Goal: Task Accomplishment & Management: Use online tool/utility

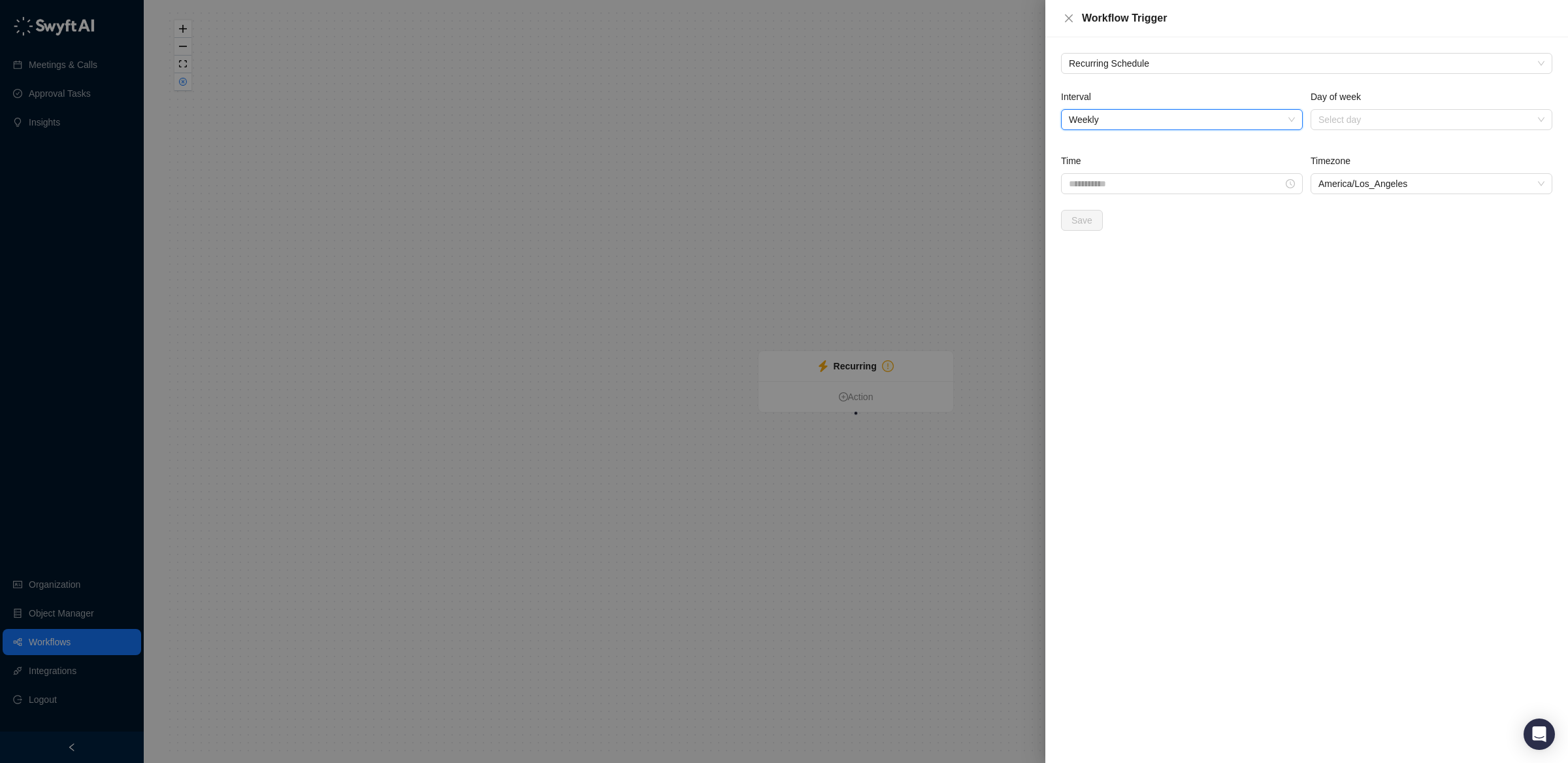
drag, startPoint x: 684, startPoint y: 270, endPoint x: 537, endPoint y: 292, distance: 148.6
click at [683, 271] on div at bounding box center [784, 381] width 1568 height 763
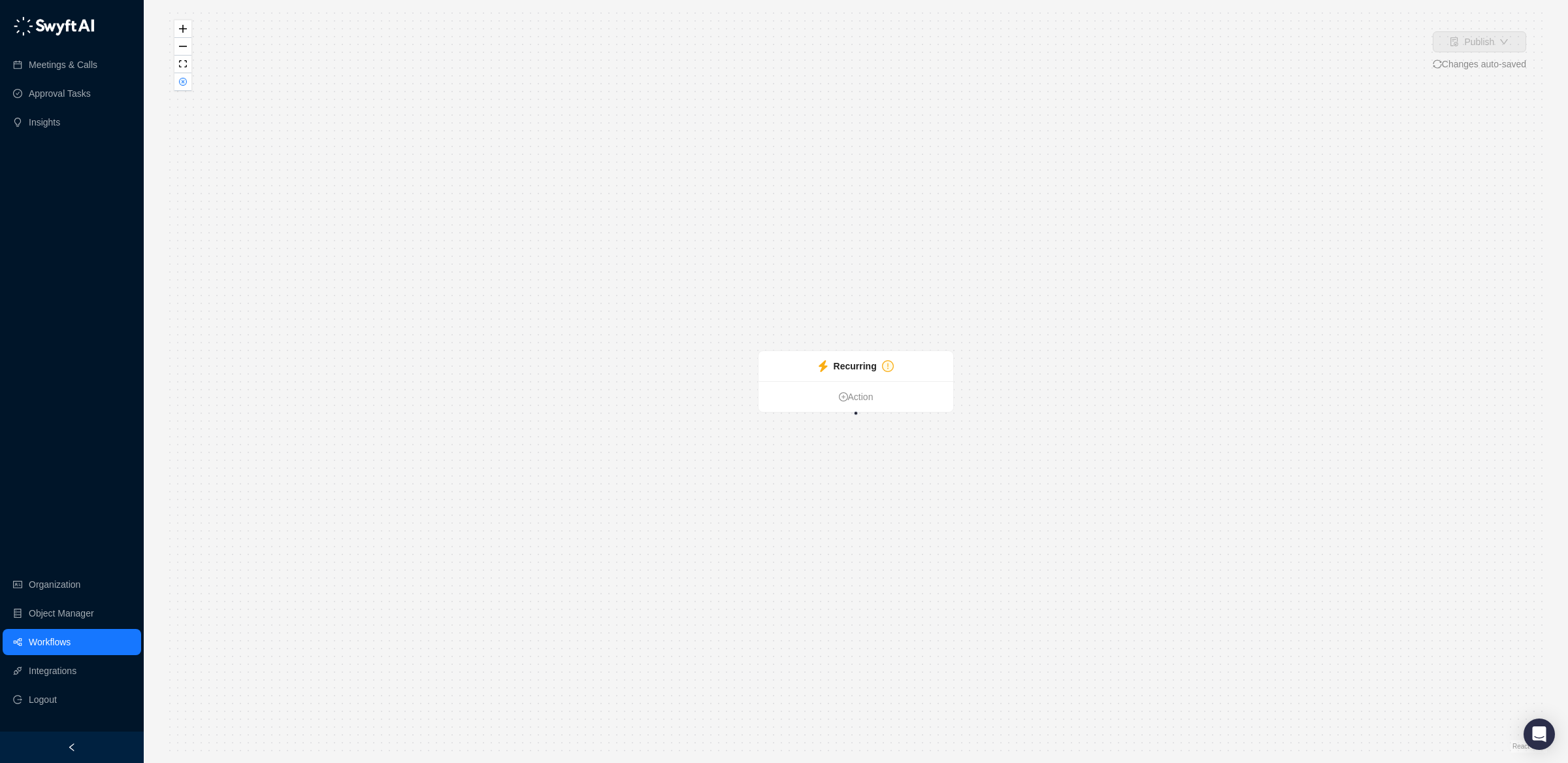
click at [57, 640] on link "Workflows" at bounding box center [49, 641] width 42 height 26
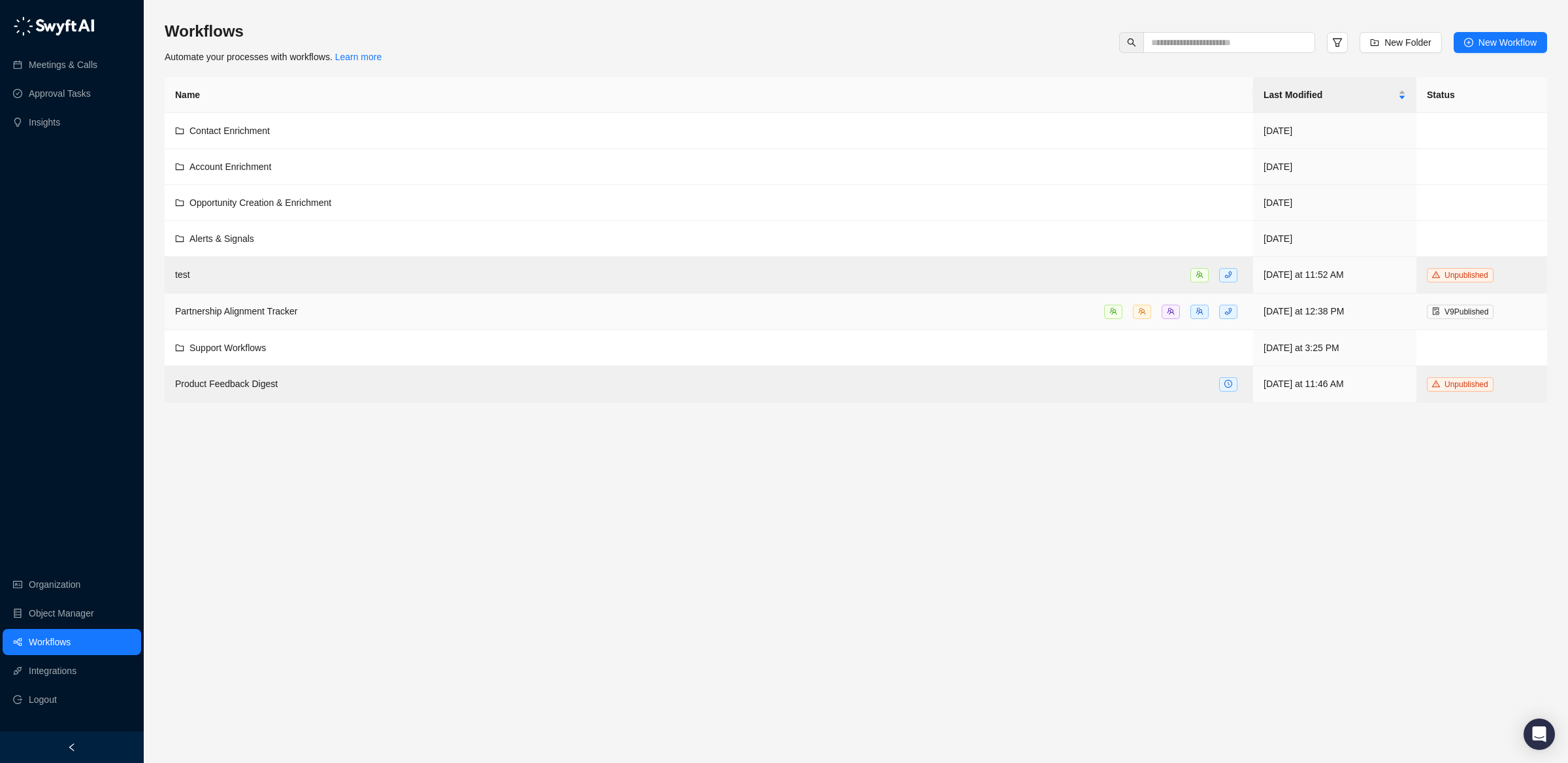
click at [288, 314] on span "Partnership Alignment Tracker" at bounding box center [236, 311] width 122 height 11
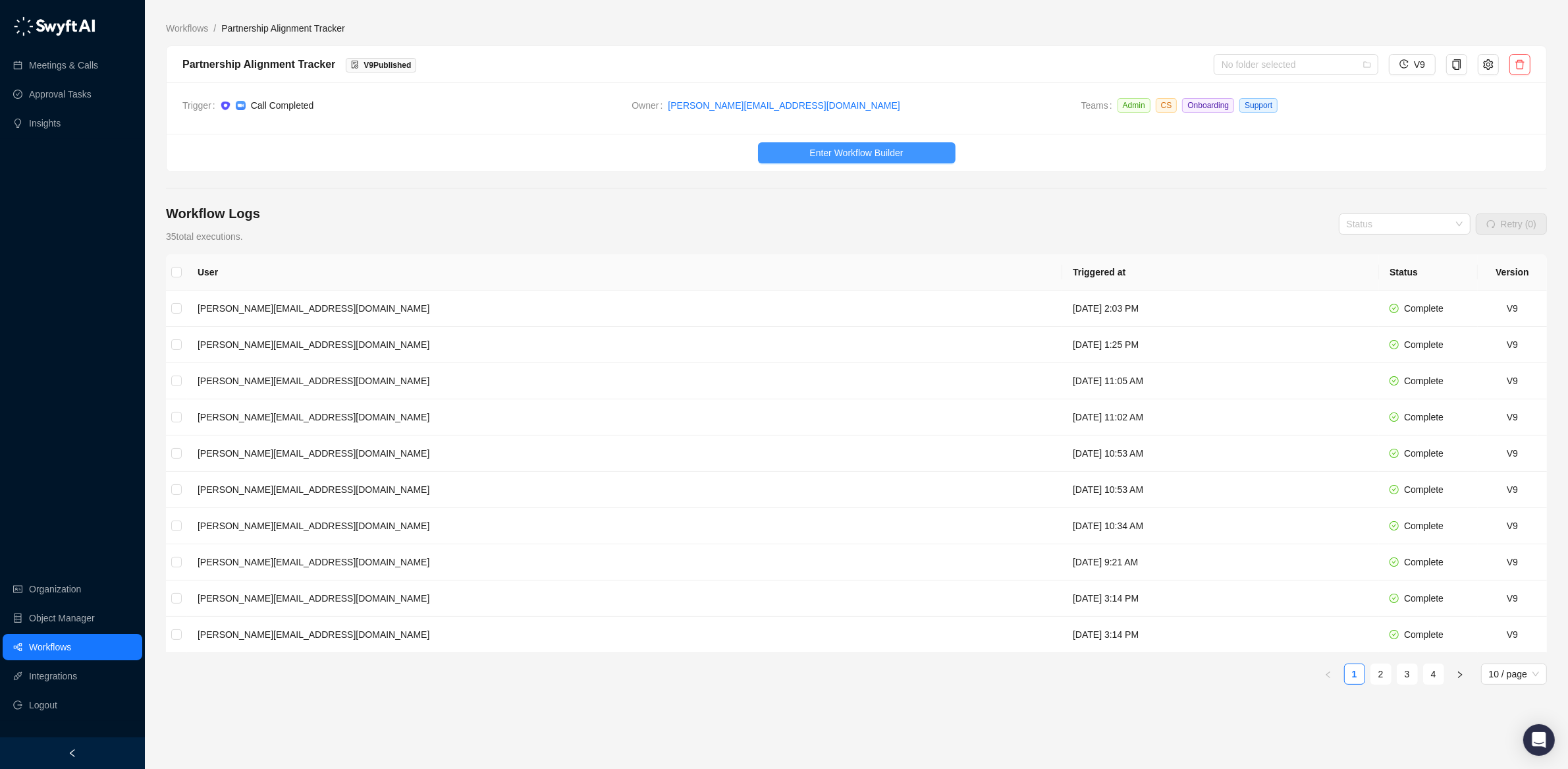
click at [848, 148] on span "Enter Workflow Builder" at bounding box center [856, 152] width 94 height 14
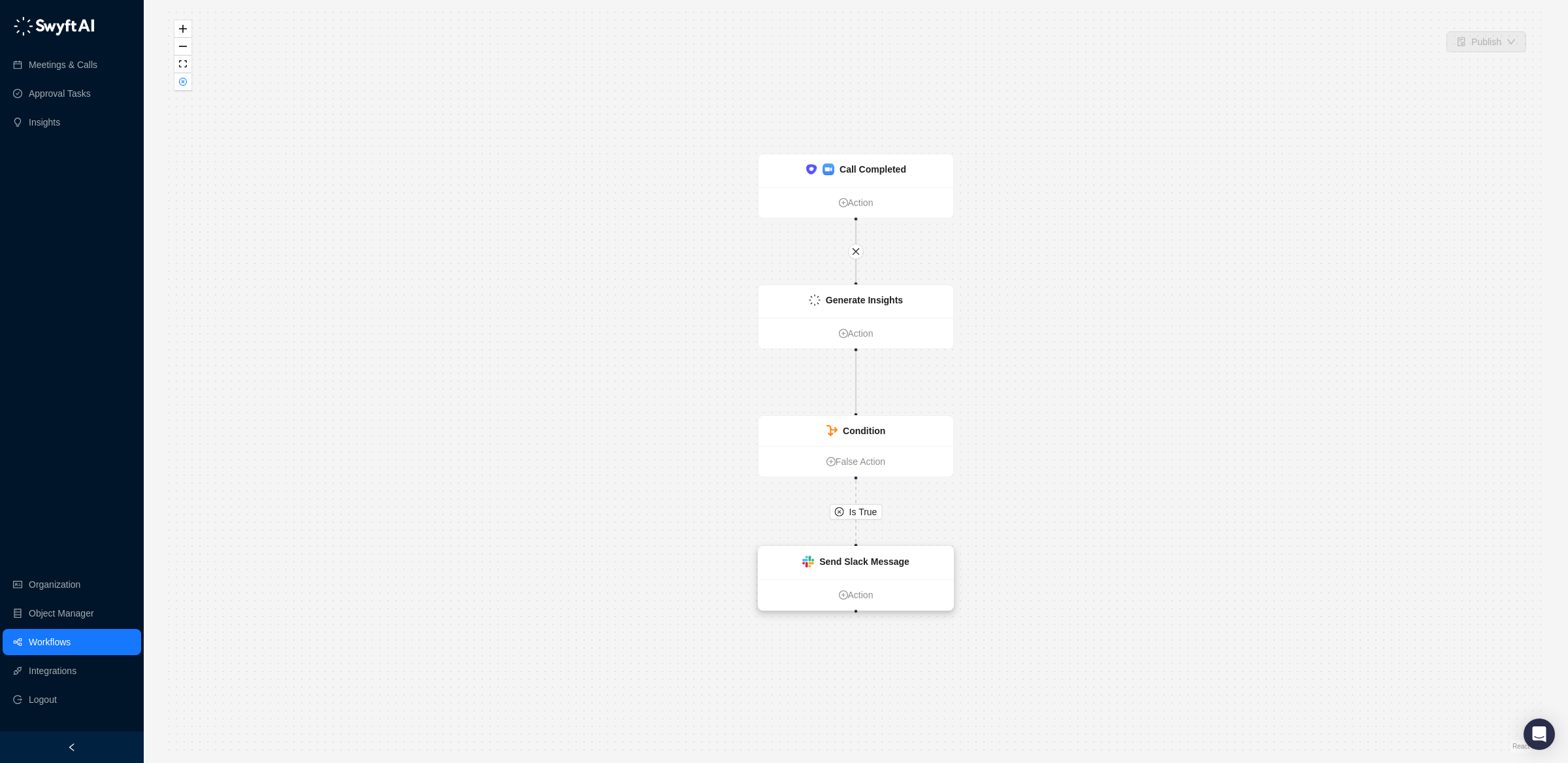
click at [839, 559] on strong "Send Slack Message" at bounding box center [864, 562] width 90 height 11
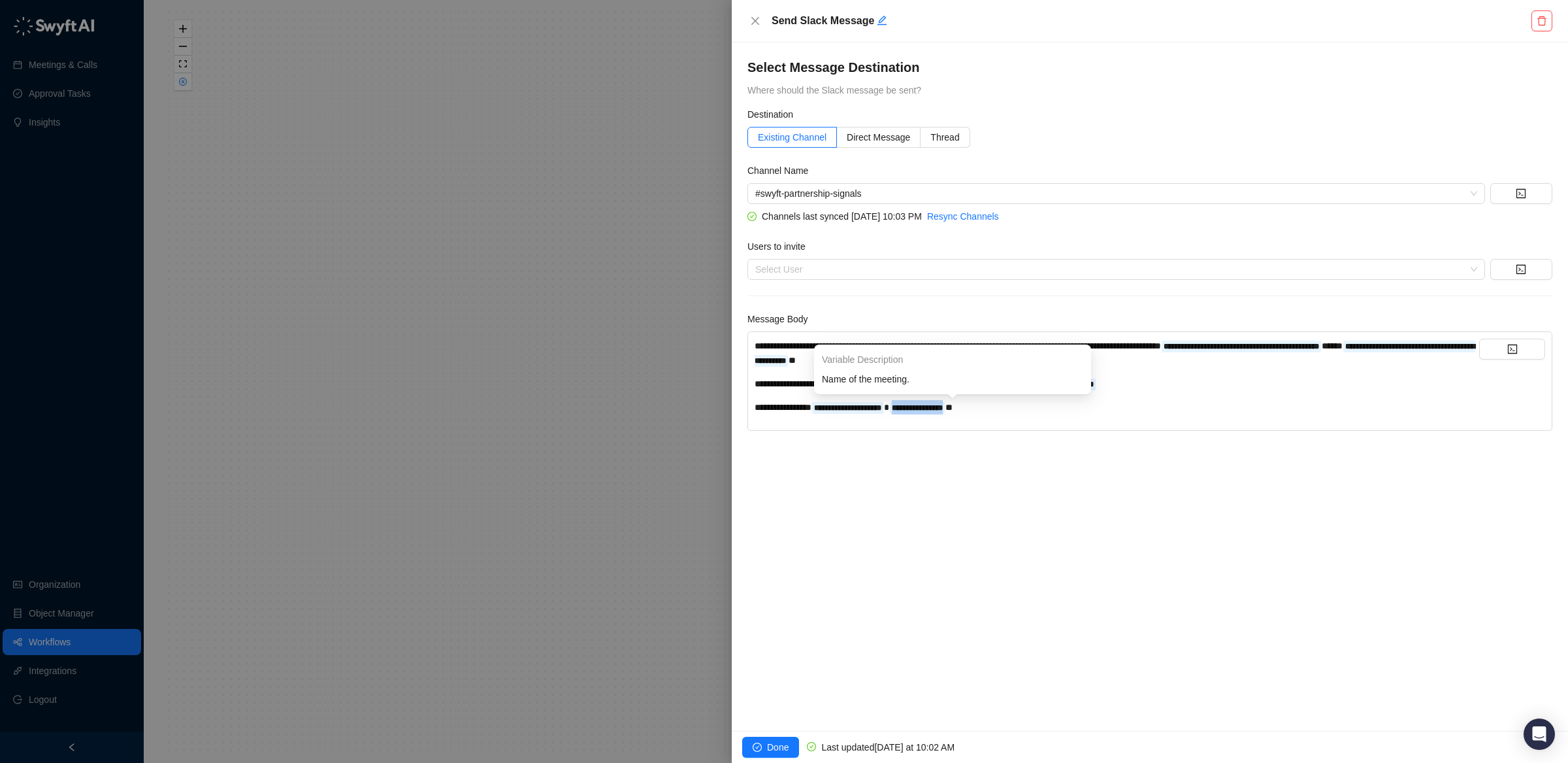
drag, startPoint x: 989, startPoint y: 409, endPoint x: 944, endPoint y: 409, distance: 45.0
click at [944, 409] on div "**********" at bounding box center [1117, 407] width 724 height 14
click at [952, 410] on span "*" at bounding box center [948, 407] width 7 height 9
click at [1100, 411] on div "**********" at bounding box center [1117, 407] width 724 height 14
click at [785, 750] on span "Done" at bounding box center [778, 747] width 21 height 14
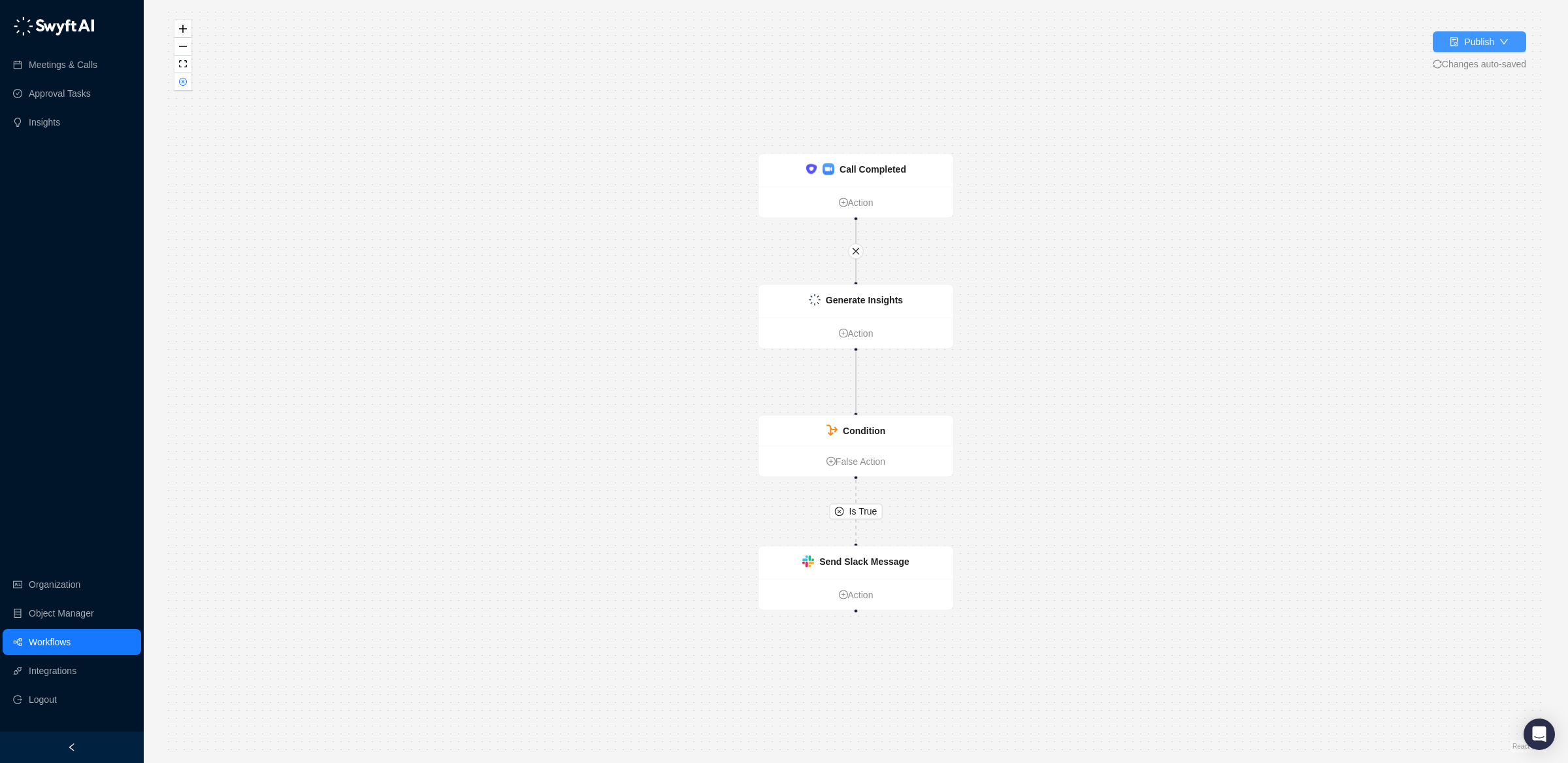
click at [1501, 40] on icon "down" at bounding box center [1504, 42] width 9 height 9
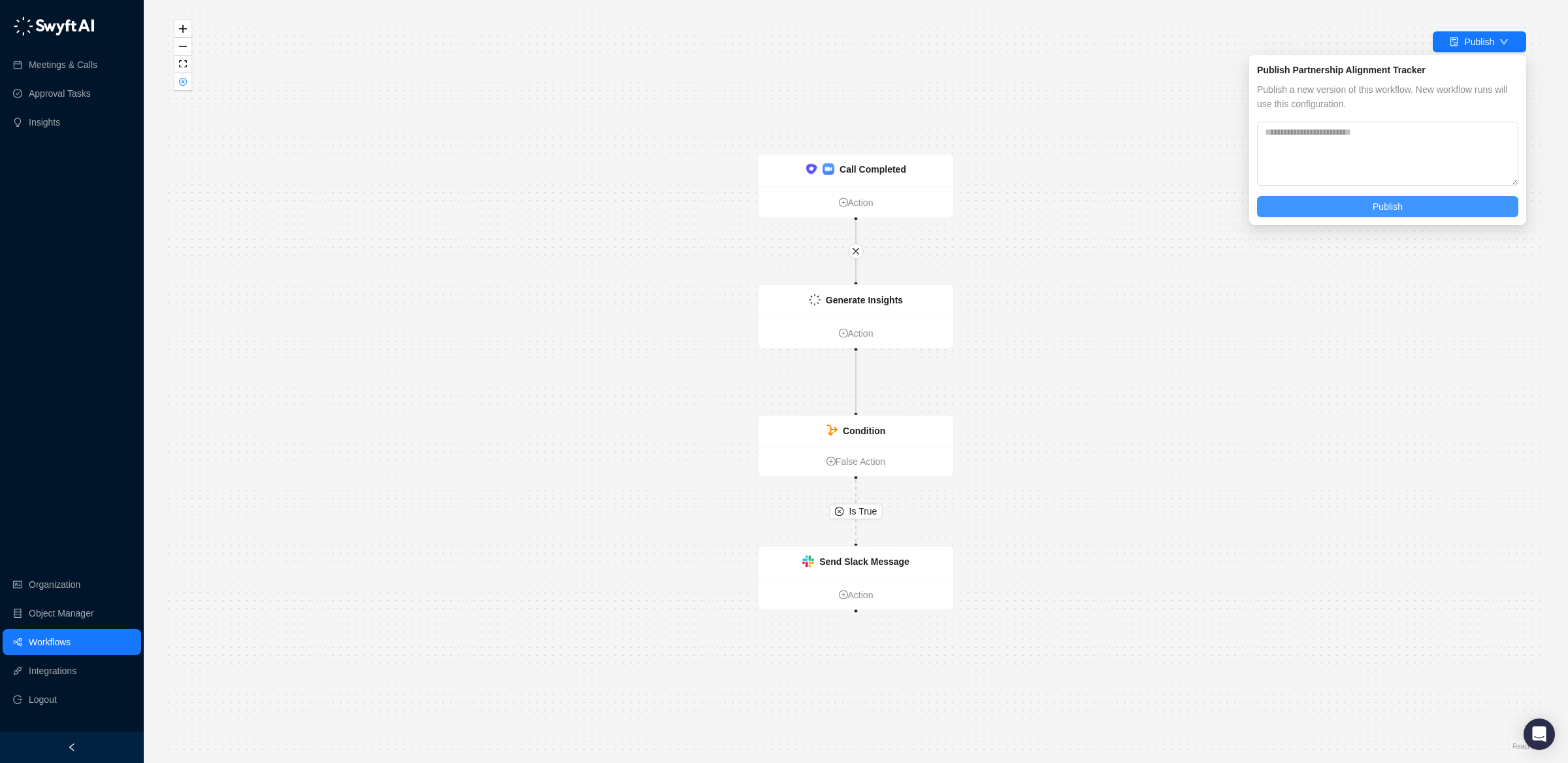
click at [1372, 202] on span "Publish" at bounding box center [1387, 207] width 30 height 14
